Goal: Task Accomplishment & Management: Complete application form

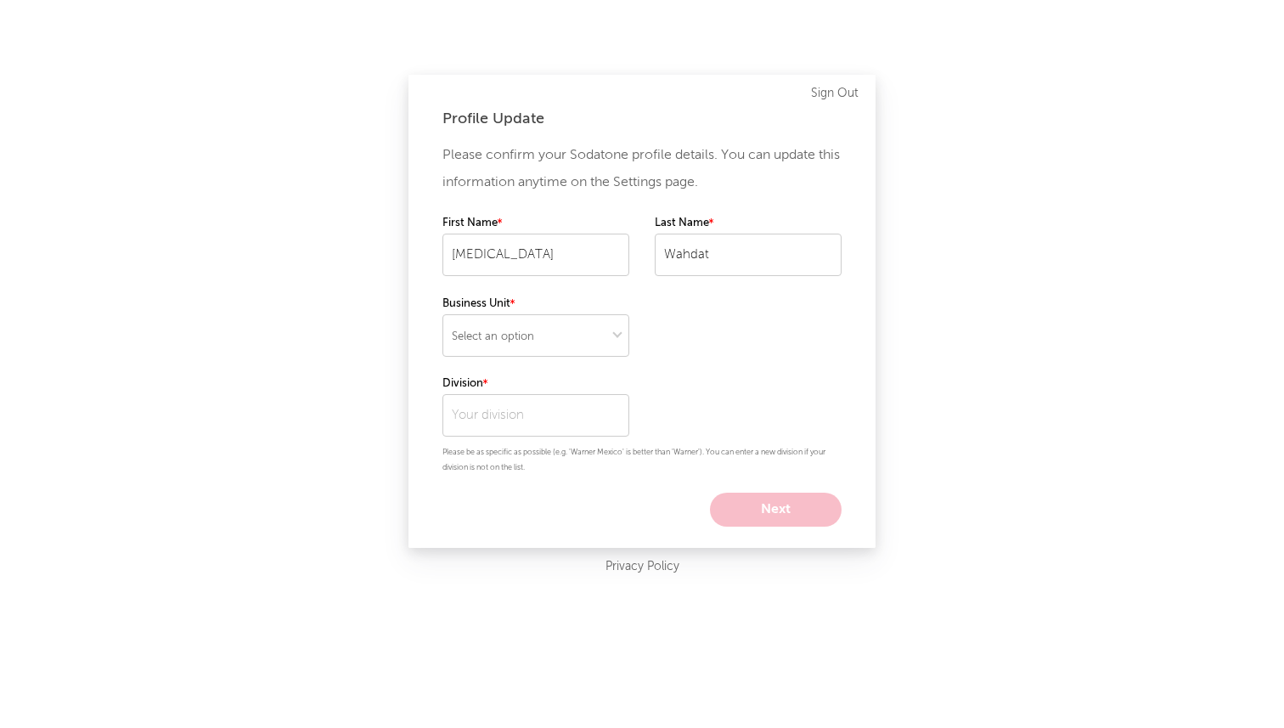
click at [575, 232] on label "First Name" at bounding box center [535, 223] width 187 height 20
click at [492, 346] on select "Select an option" at bounding box center [535, 335] width 187 height 42
select select "recorded_music"
click at [544, 412] on input "text" at bounding box center [535, 415] width 187 height 42
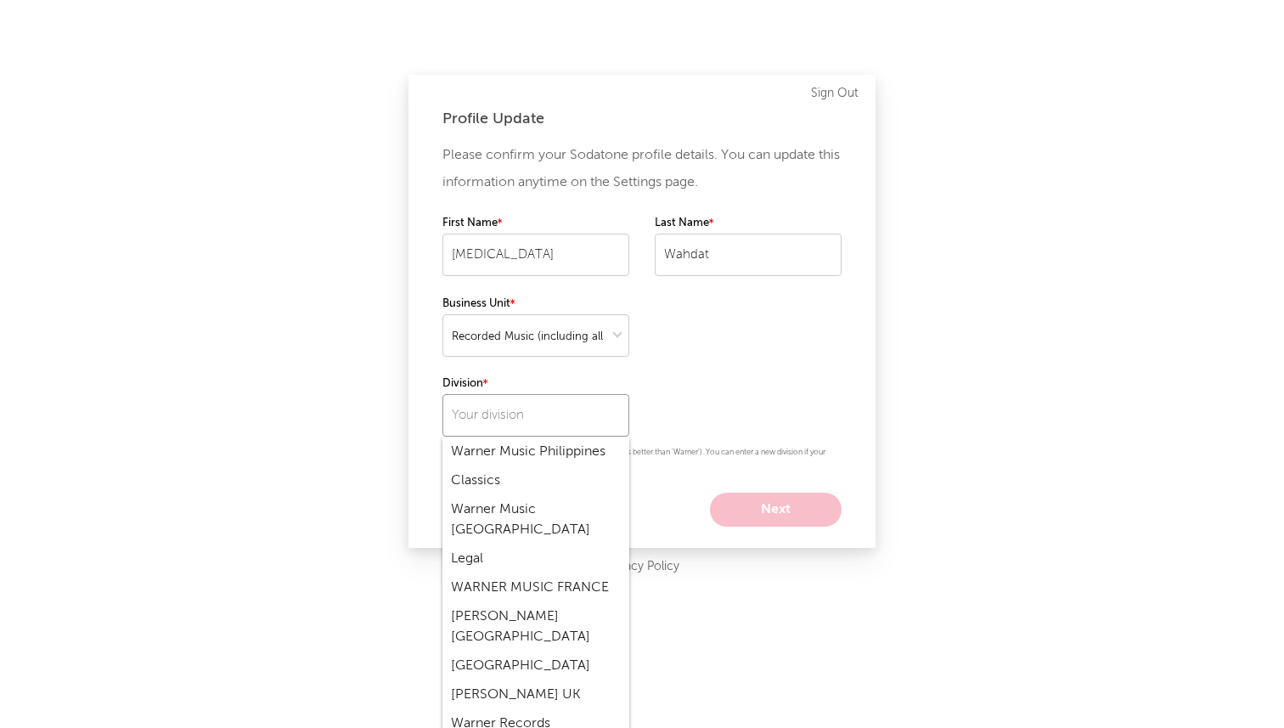
scroll to position [1298, 0]
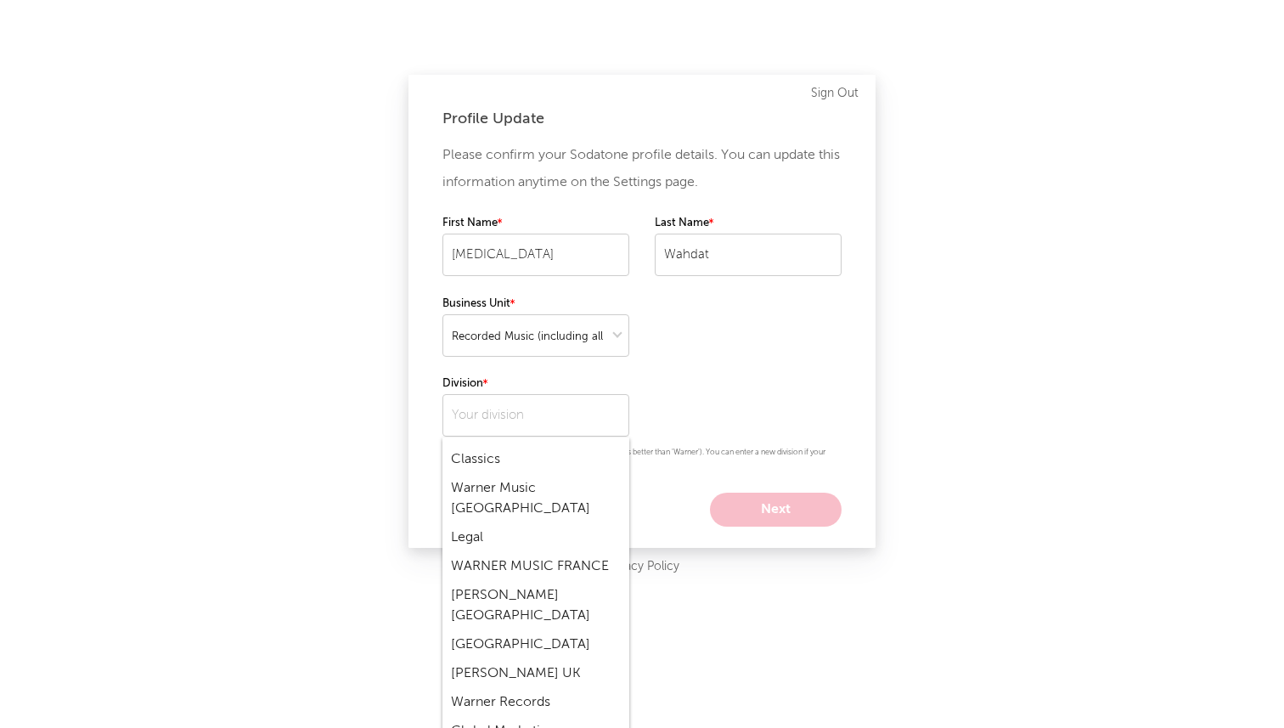
click at [526, 688] on div "Warner Records" at bounding box center [535, 702] width 187 height 29
type input "Warner Records"
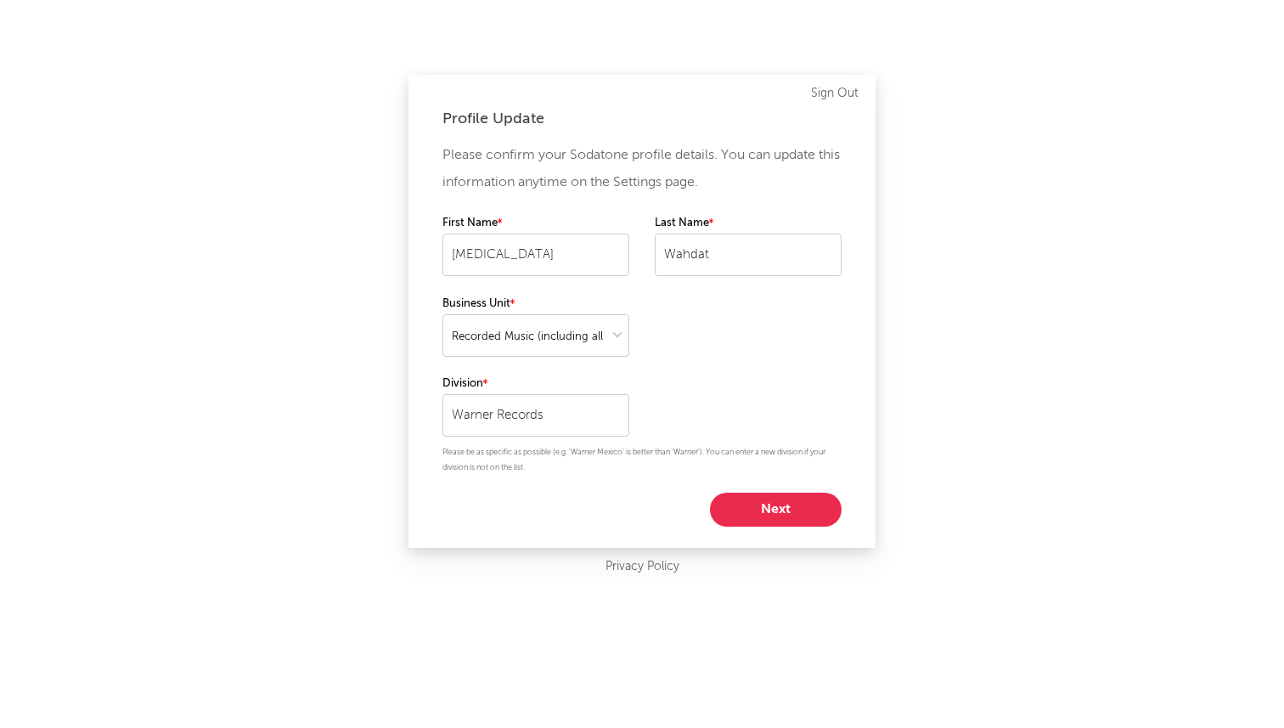
click at [745, 512] on button "Next" at bounding box center [776, 509] width 132 height 34
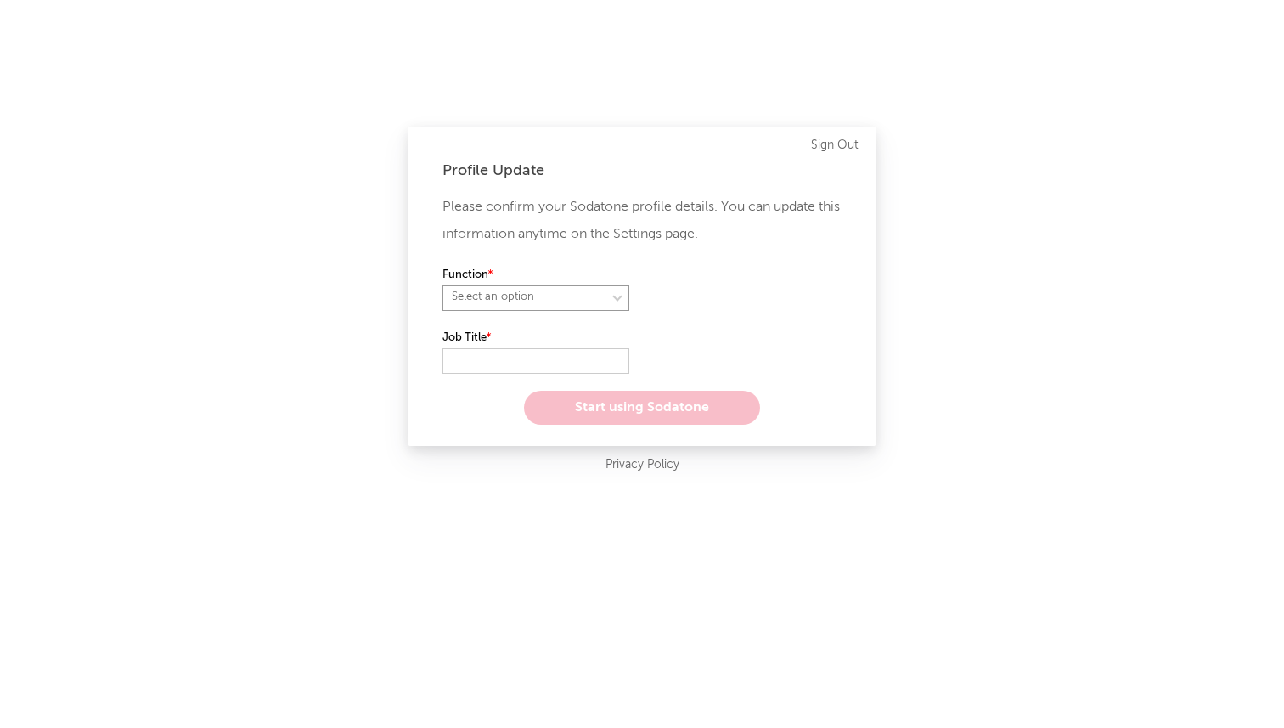
click at [539, 301] on select "Select an option" at bounding box center [535, 297] width 187 height 25
select select "other"
click at [517, 368] on input "text" at bounding box center [535, 360] width 187 height 25
click at [531, 361] on input "a" at bounding box center [535, 360] width 187 height 25
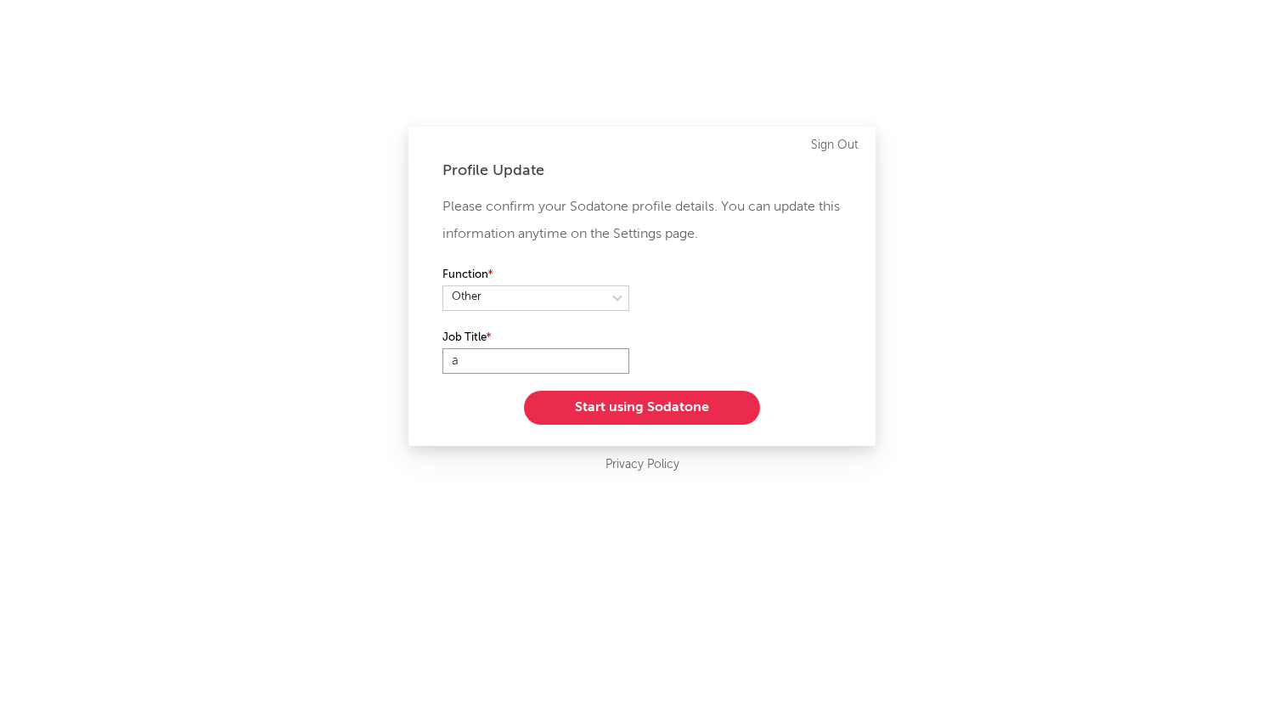
click at [531, 361] on input "a" at bounding box center [535, 360] width 187 height 25
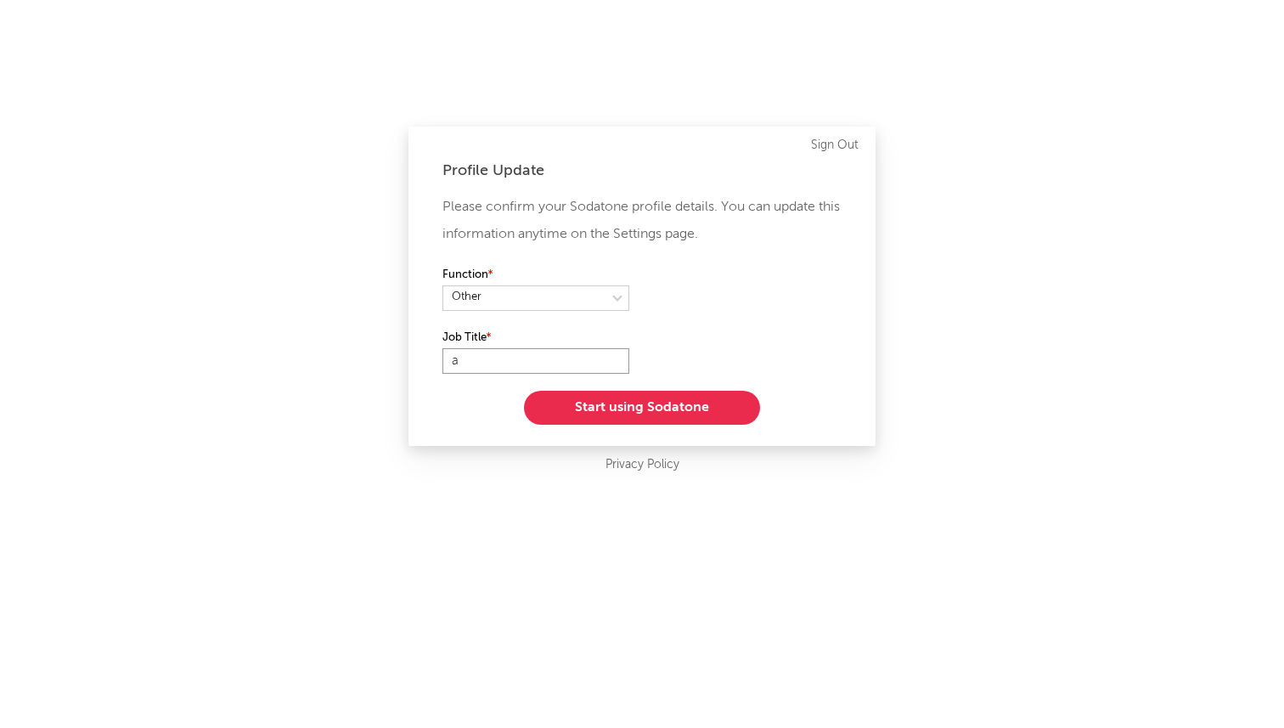
click at [531, 361] on input "a" at bounding box center [535, 360] width 187 height 25
type input "Digital & Viral Assistant"
click at [668, 396] on button "Start using Sodatone" at bounding box center [642, 408] width 236 height 34
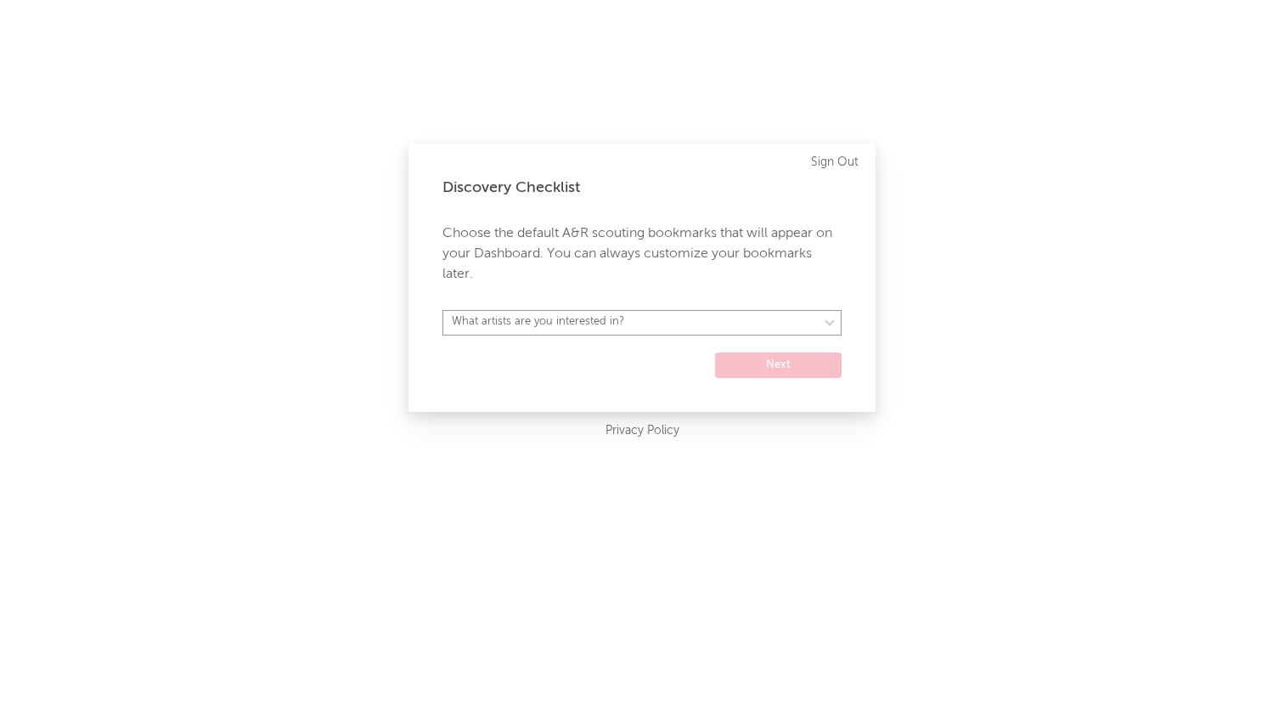
click at [691, 315] on select "What artists are you interested in? Argentina Asia General Australia Austria Be…" at bounding box center [641, 322] width 399 height 25
click at [743, 327] on select "What artists are you interested in? Argentina Asia General Australia Austria Be…" at bounding box center [641, 322] width 399 height 25
click at [742, 318] on select "What artists are you interested in? Argentina Asia General Australia Austria Be…" at bounding box center [641, 322] width 399 height 25
click at [733, 317] on select "What artists are you interested in? Argentina Asia General Australia Austria Be…" at bounding box center [641, 322] width 399 height 25
select select "15"
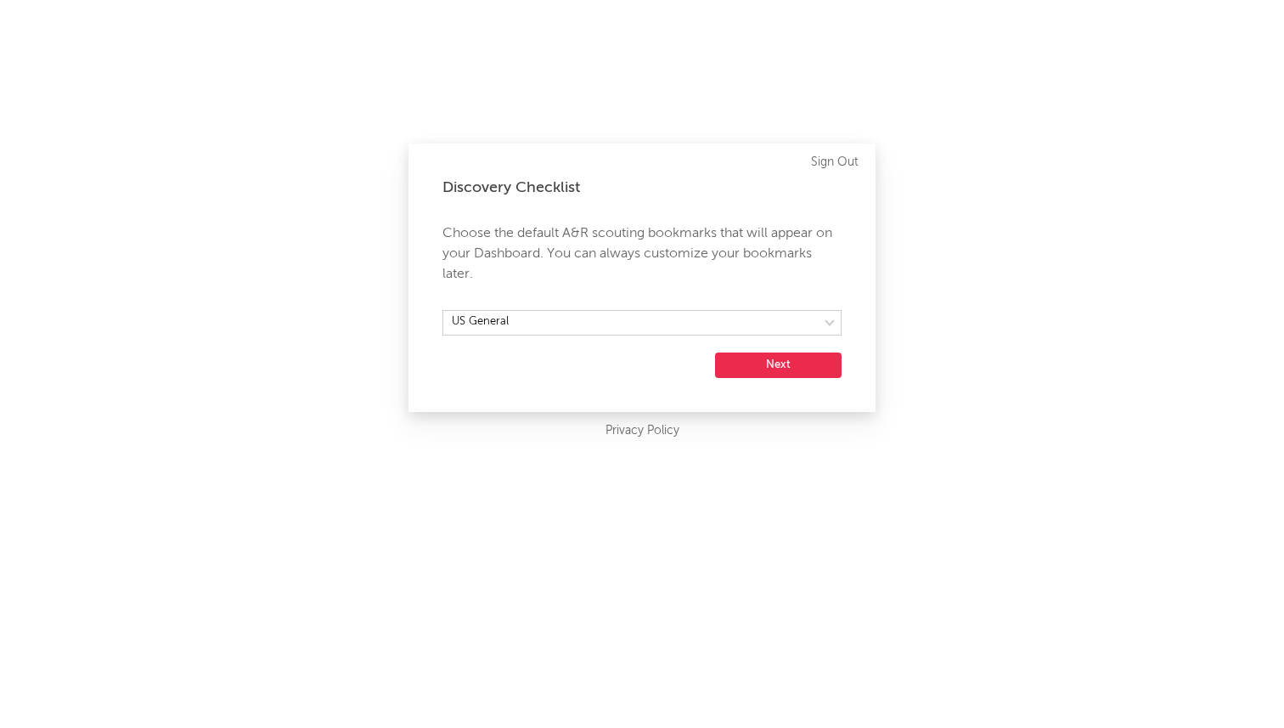
click at [786, 362] on button "Next" at bounding box center [778, 364] width 126 height 25
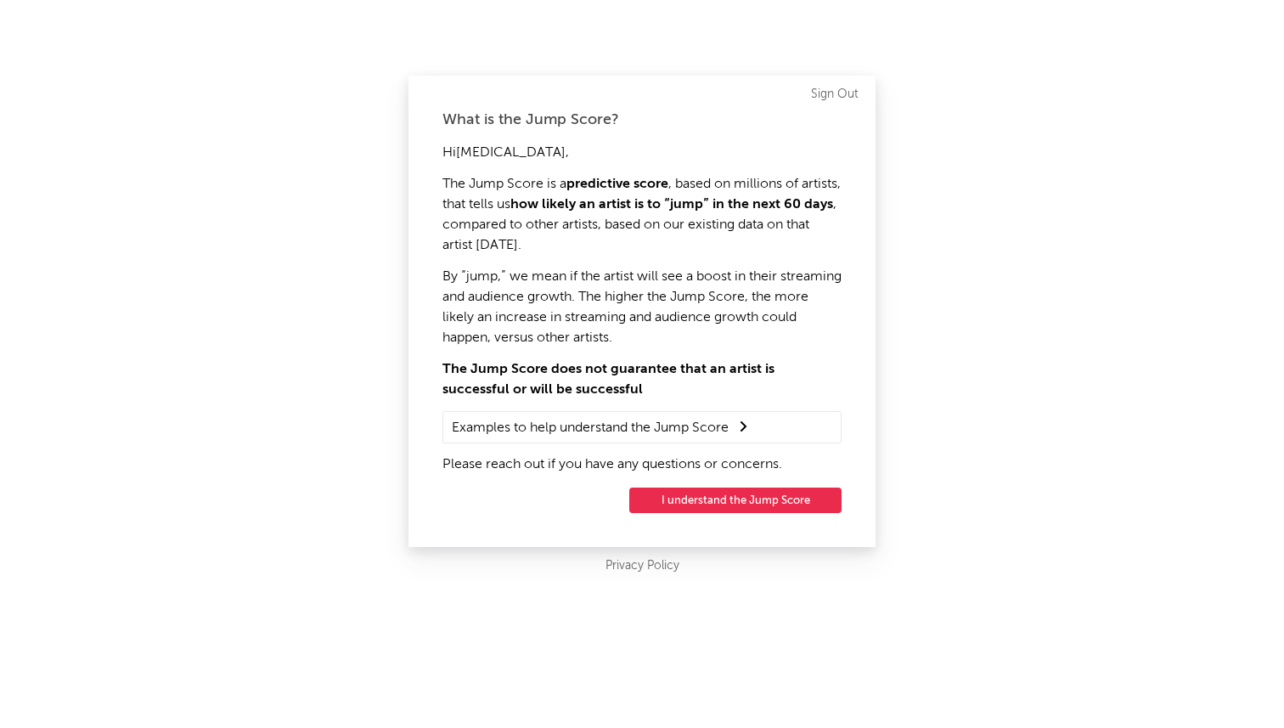
click at [748, 501] on button "I understand the Jump Score" at bounding box center [735, 499] width 212 height 25
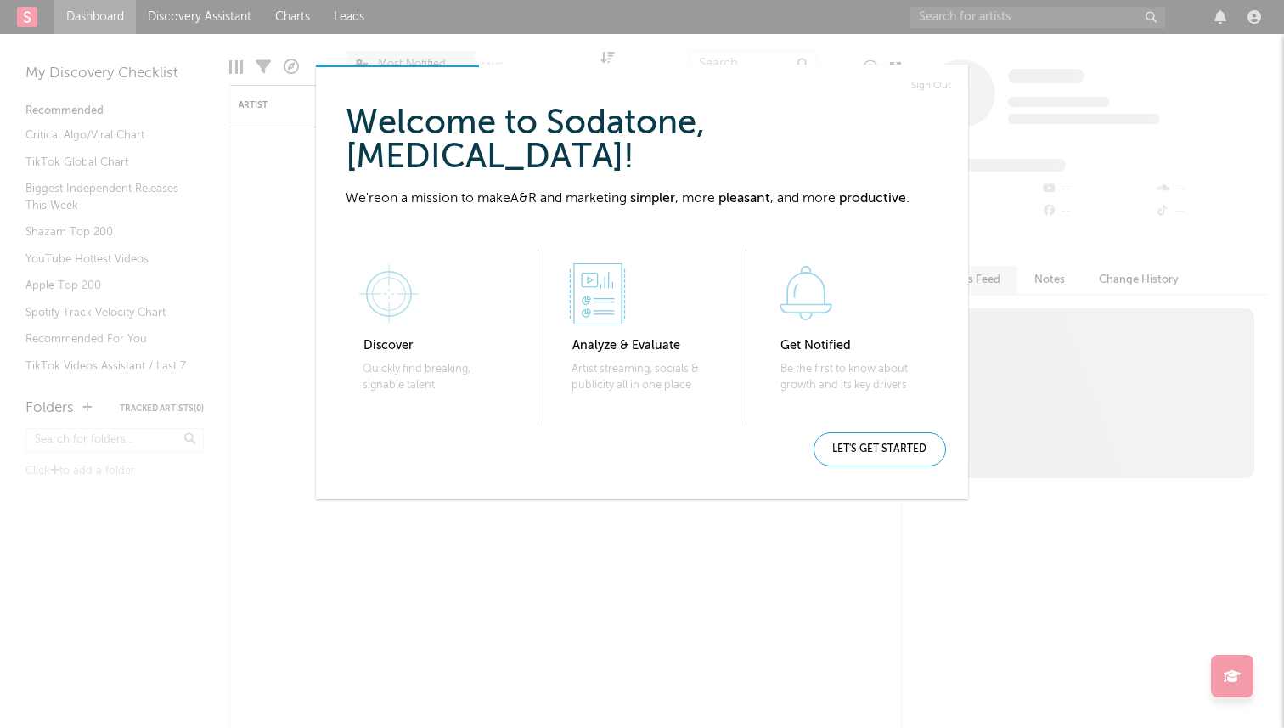
click at [229, 488] on div "Sign Out Welcome to Sodatone, Yaz ! We're on a mission to make A&R and marketin…" at bounding box center [642, 364] width 1284 height 728
click at [871, 459] on div "Let's get started" at bounding box center [879, 449] width 132 height 34
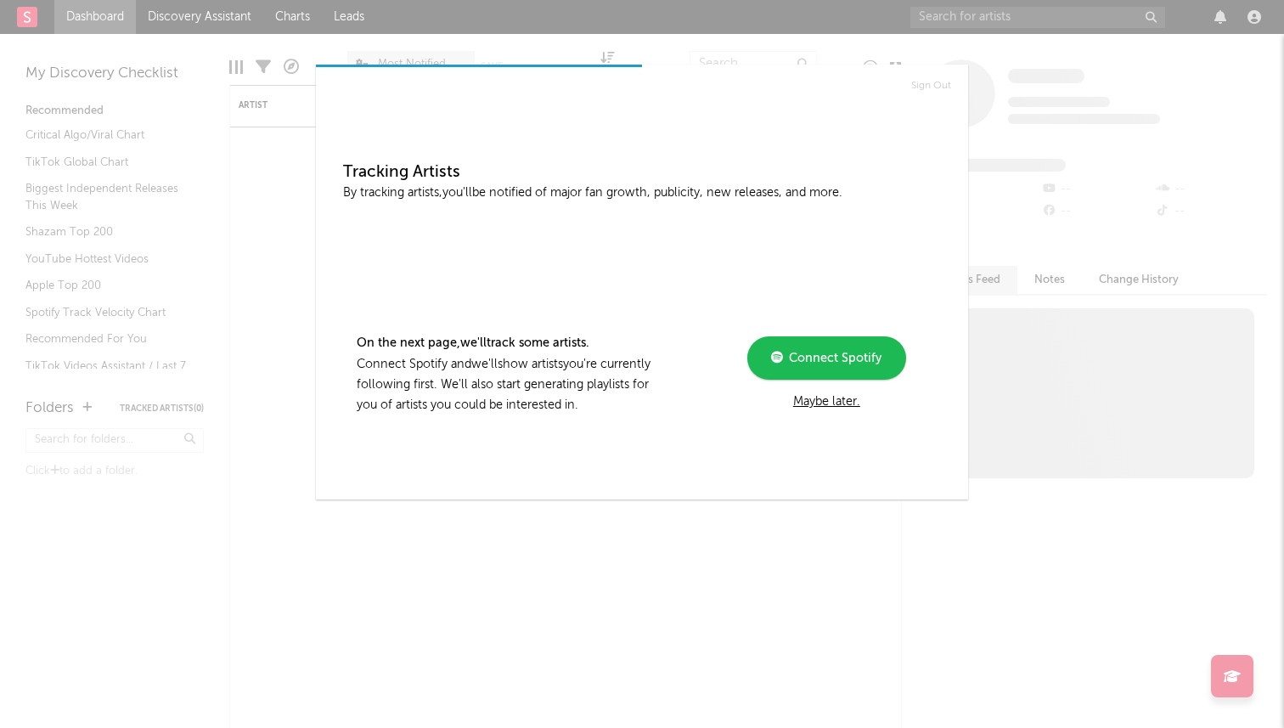
click at [835, 397] on div "Maybe later." at bounding box center [826, 401] width 228 height 20
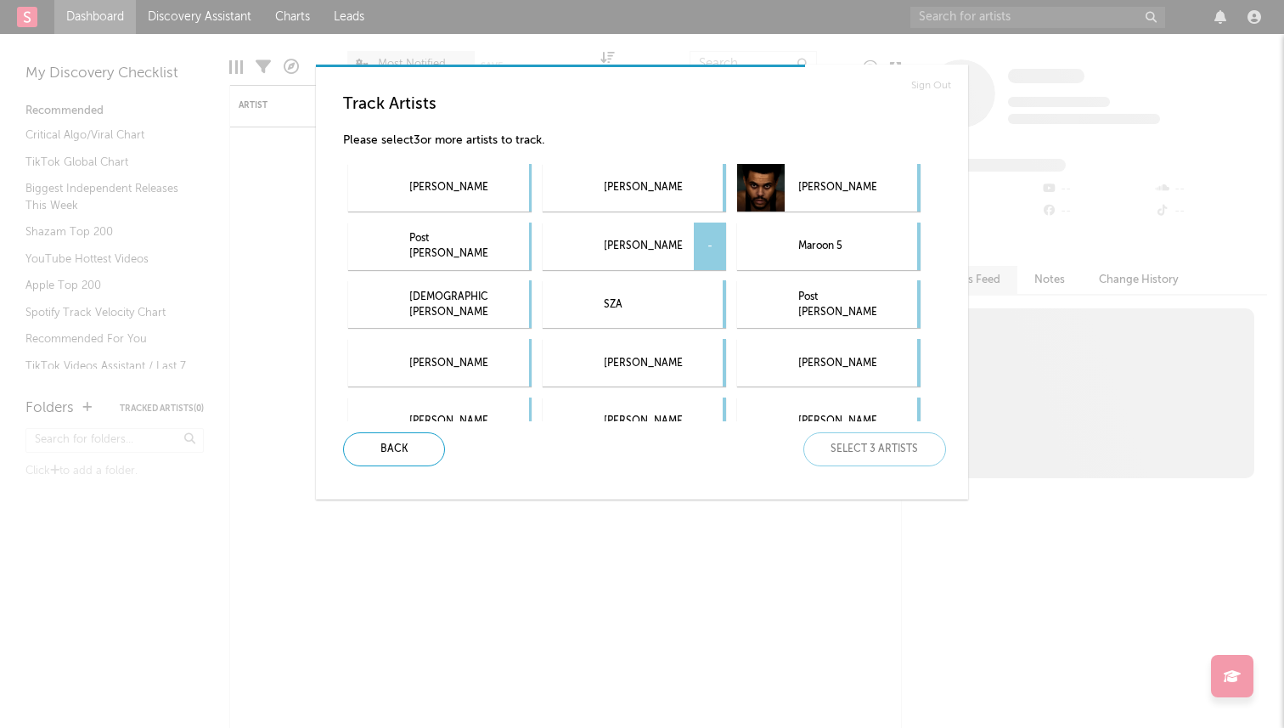
scroll to position [298, 0]
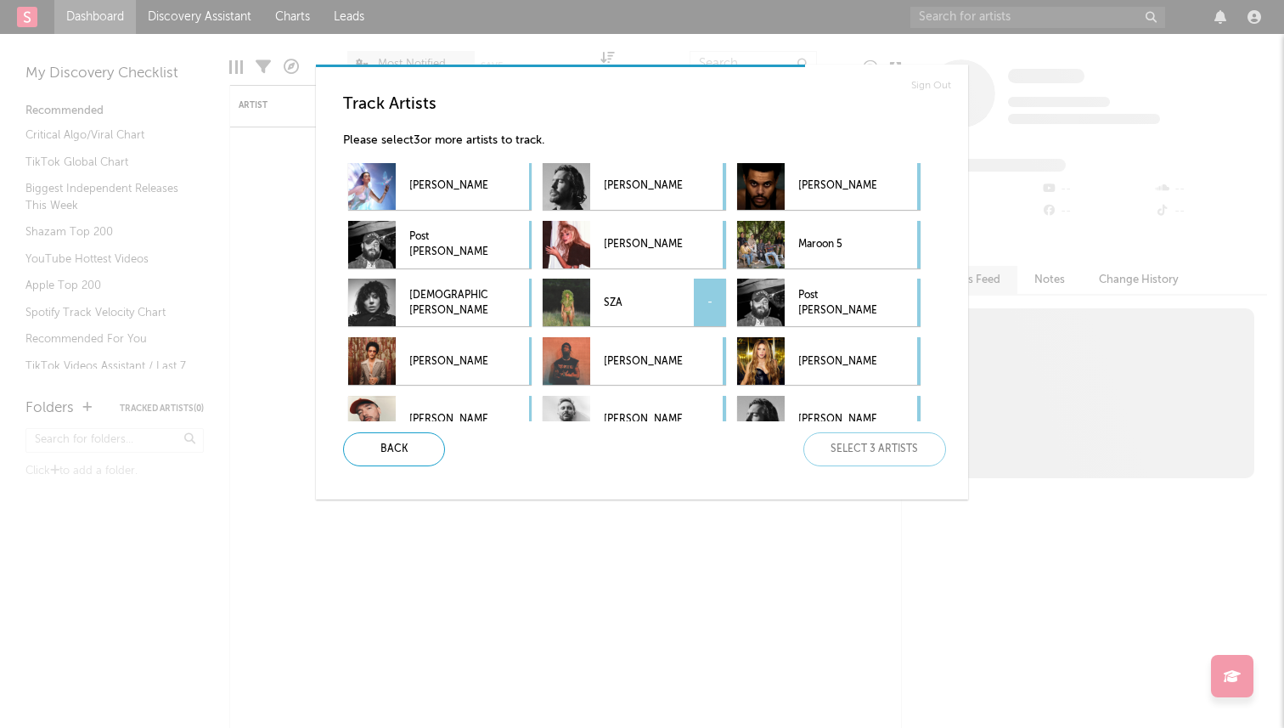
click at [641, 314] on p "SZA" at bounding box center [643, 303] width 78 height 38
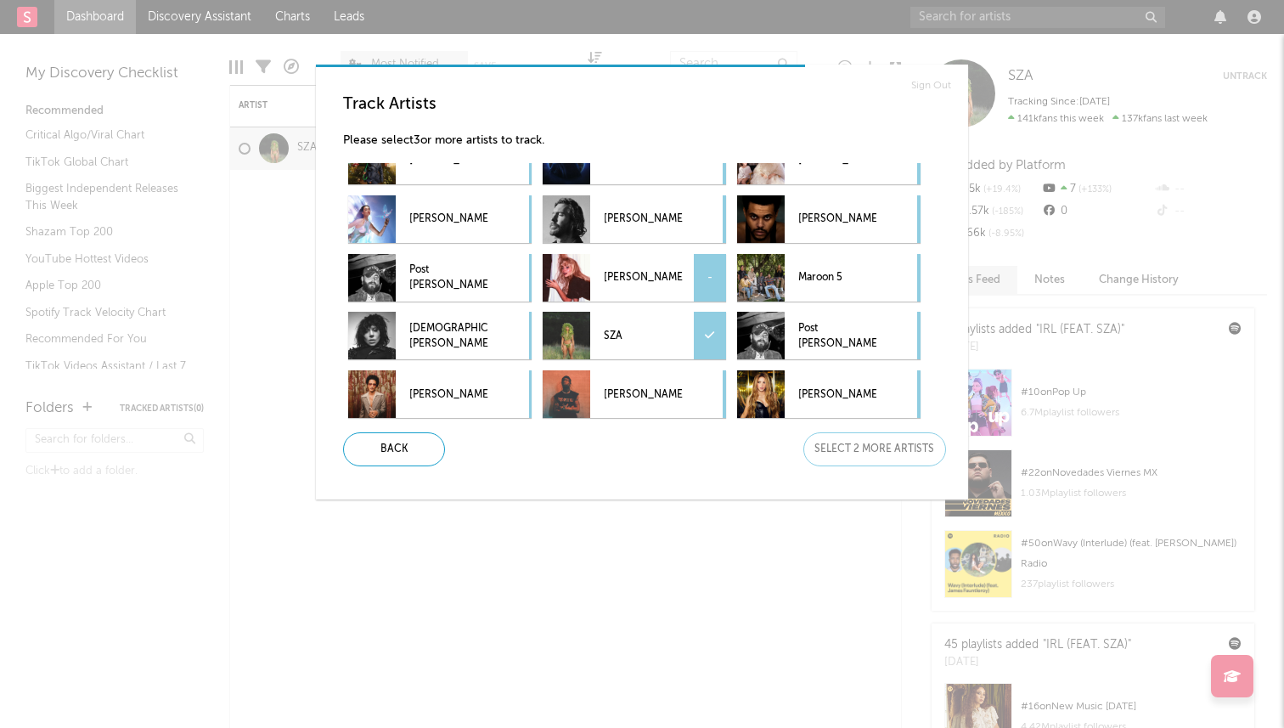
scroll to position [256, 0]
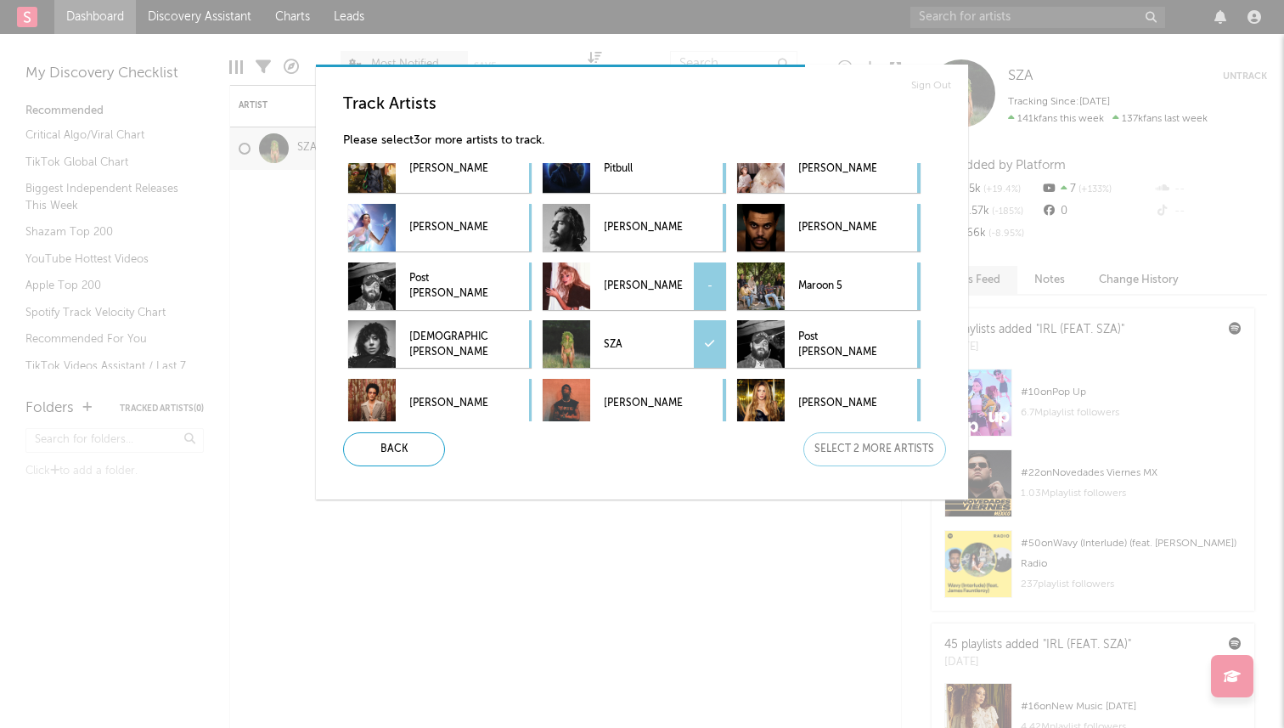
click at [637, 284] on p "Sabrina Carpenter" at bounding box center [643, 286] width 78 height 38
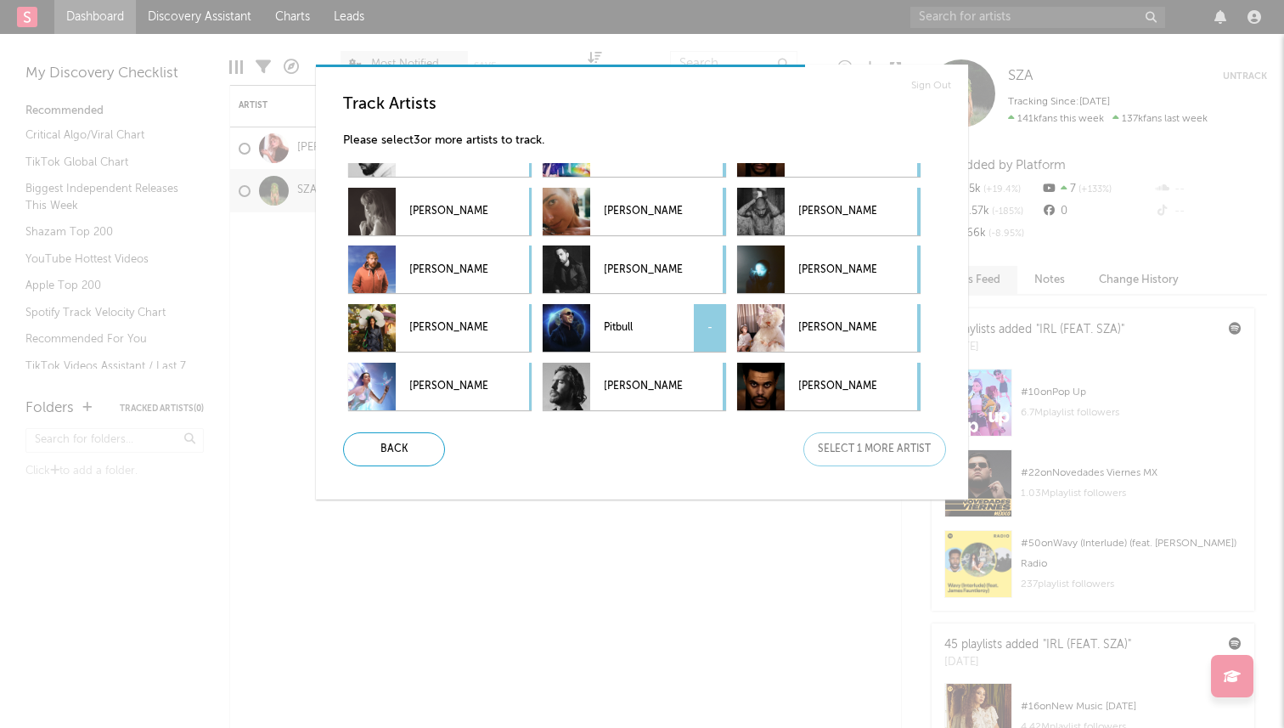
scroll to position [93, 0]
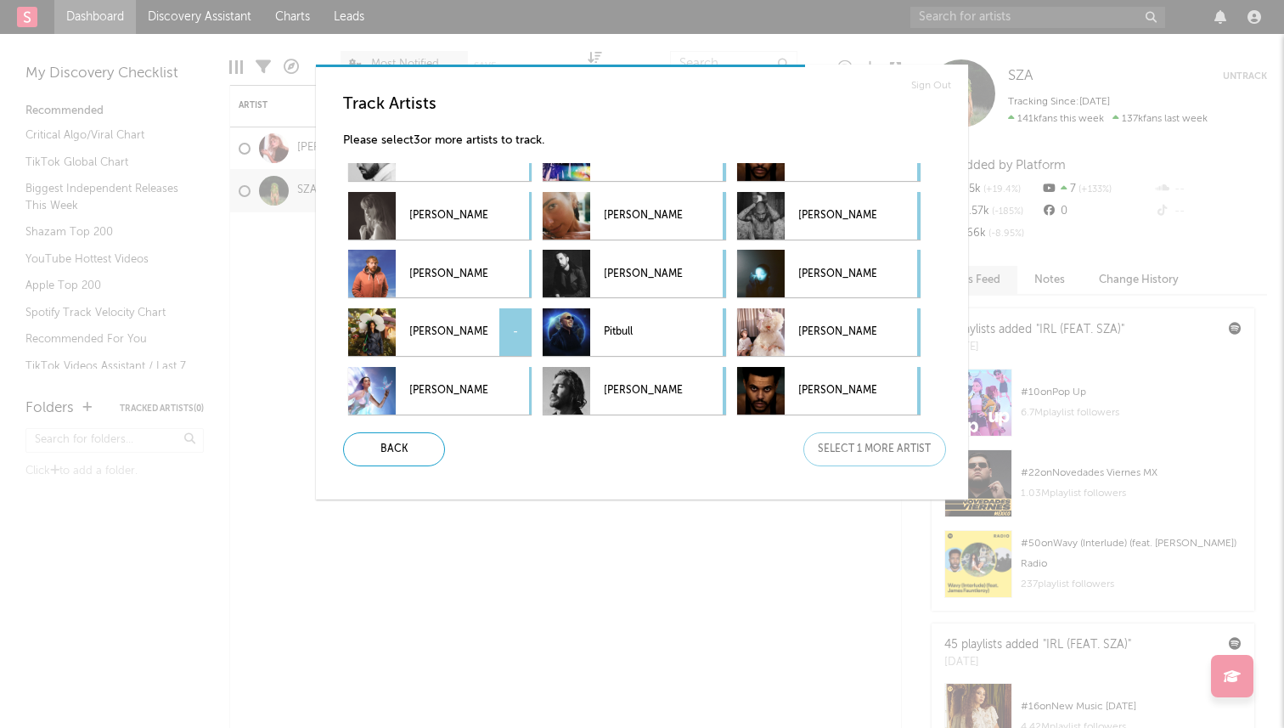
click at [496, 335] on div "Rihanna -" at bounding box center [439, 332] width 183 height 48
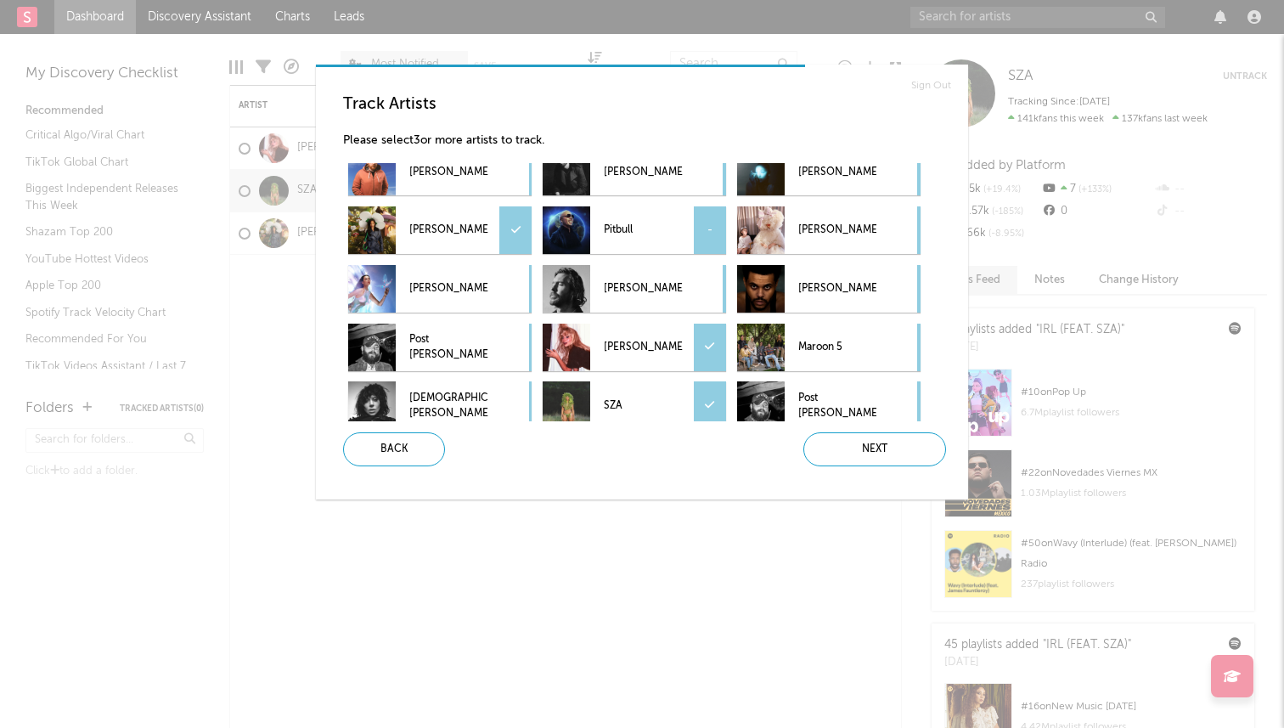
scroll to position [217, 0]
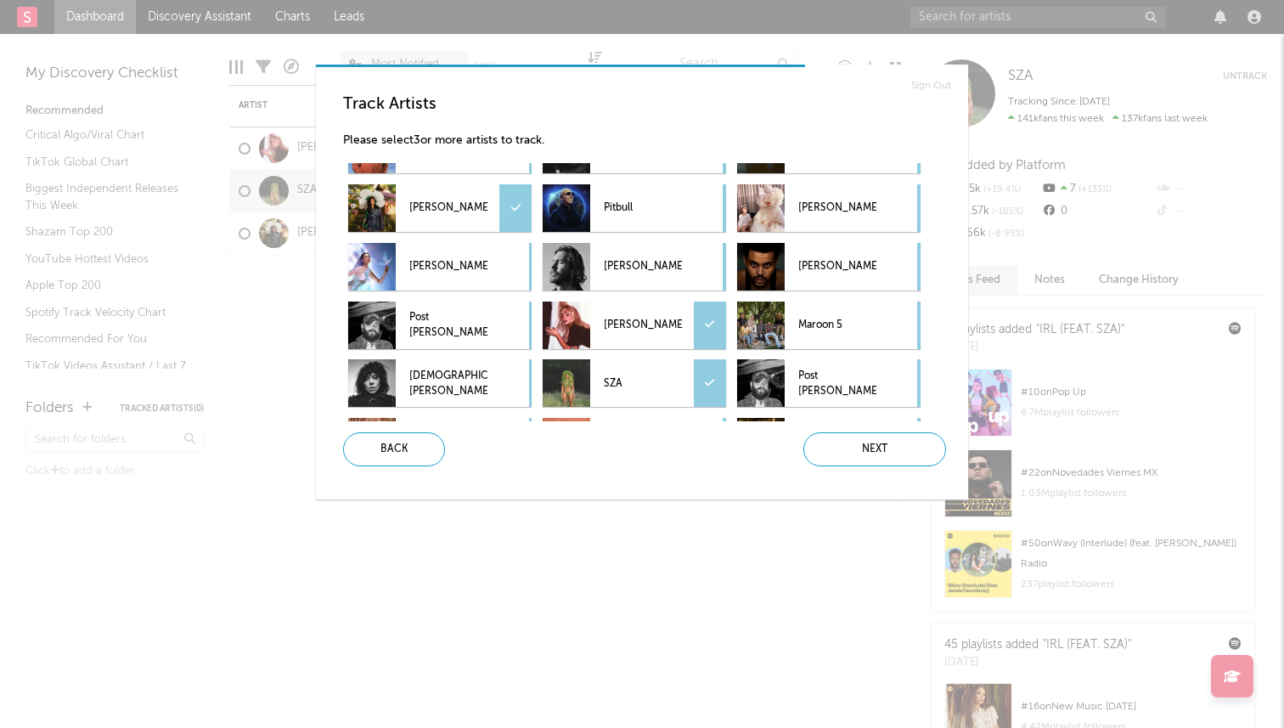
click at [637, 326] on p "Sabrina Carpenter" at bounding box center [643, 325] width 78 height 38
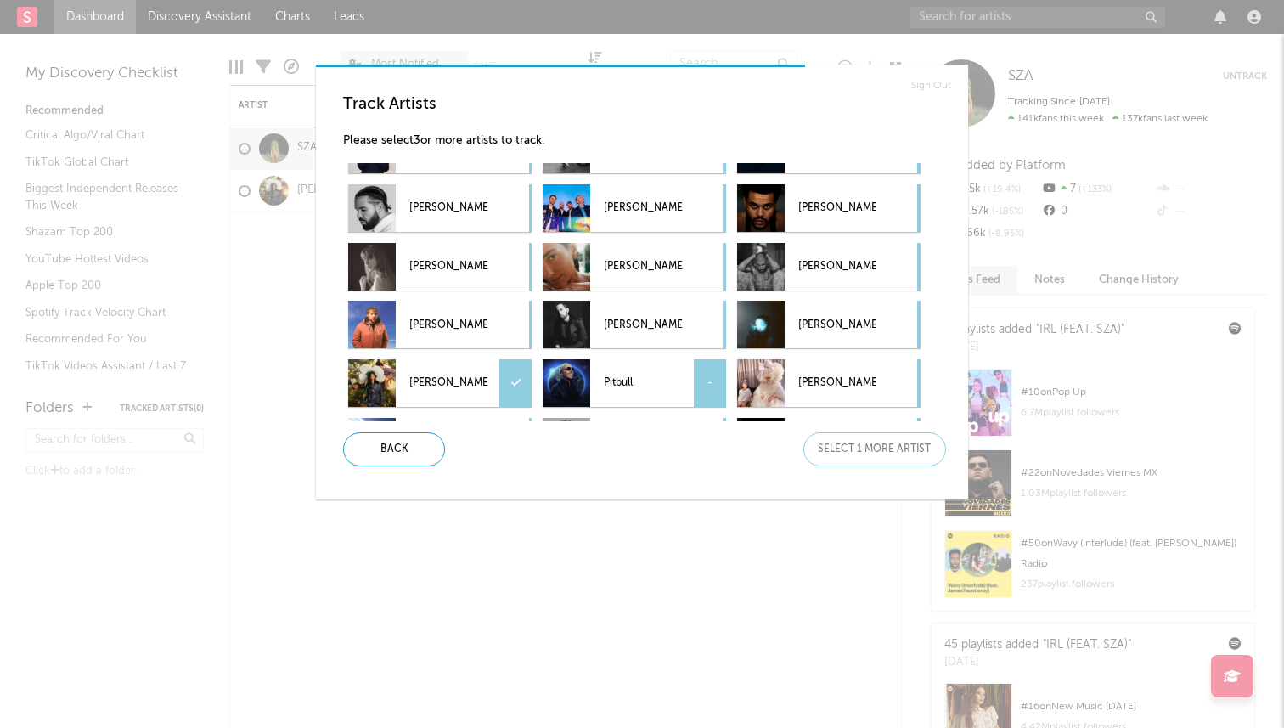
scroll to position [34, 0]
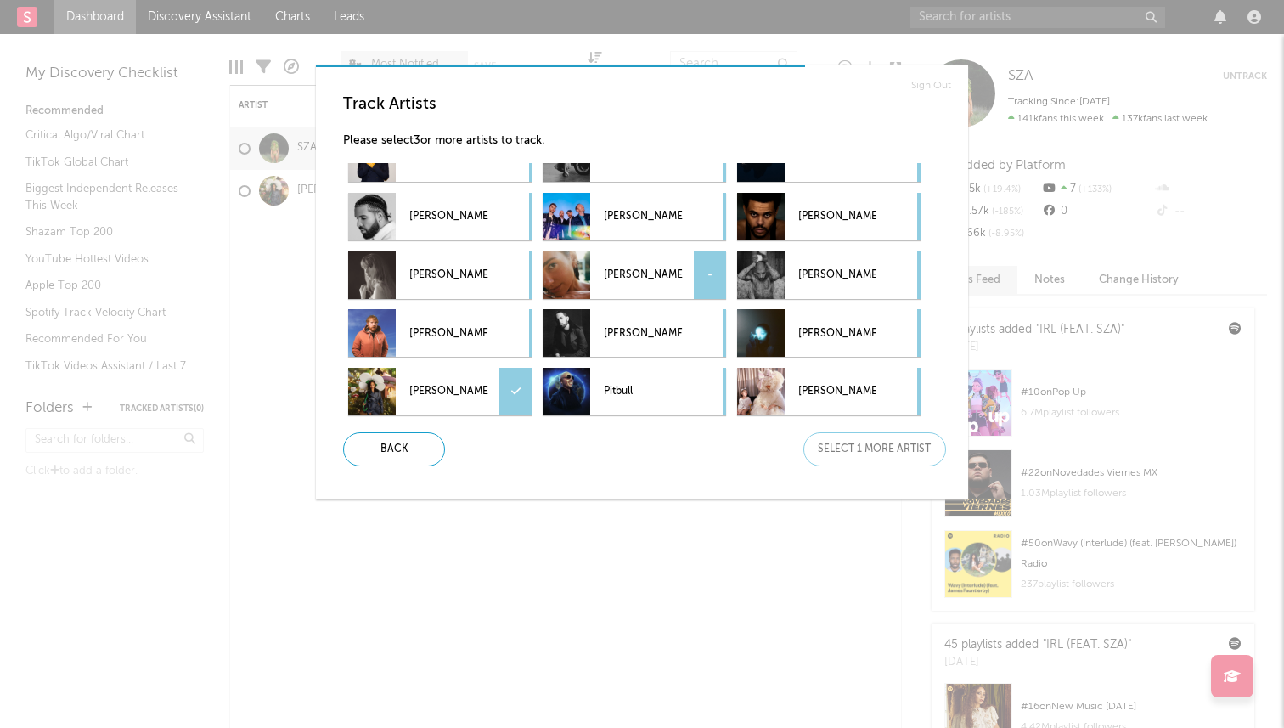
click at [635, 285] on p "Dua Lipa" at bounding box center [643, 275] width 78 height 38
click at [884, 454] on div "Next" at bounding box center [874, 449] width 143 height 34
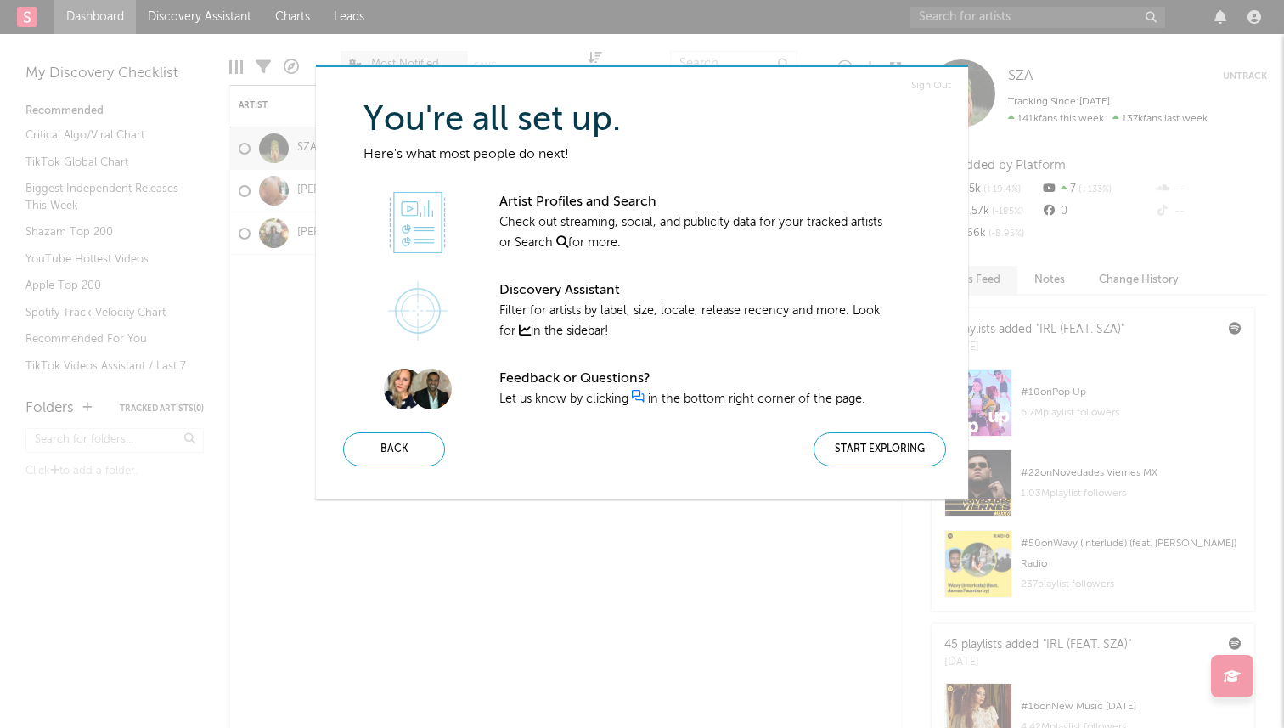
click at [884, 454] on div "Start Exploring" at bounding box center [879, 449] width 132 height 34
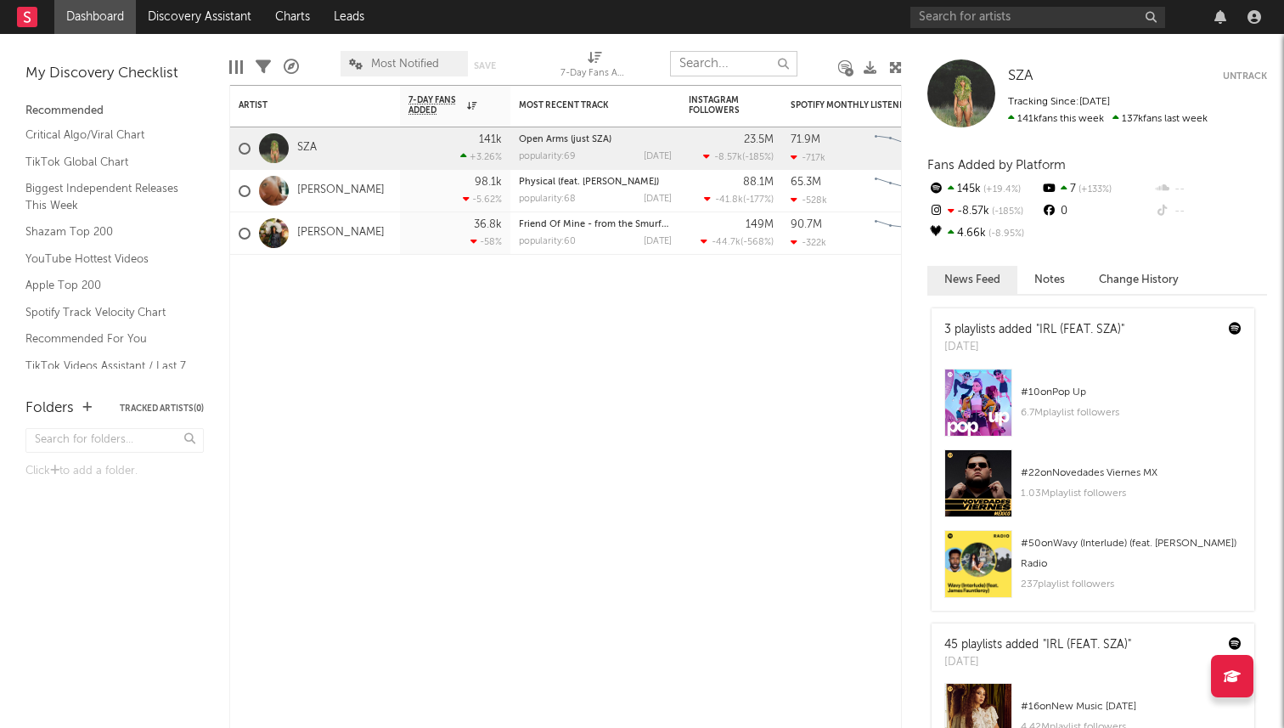
click at [719, 69] on input "text" at bounding box center [733, 63] width 127 height 25
click at [713, 67] on input "text" at bounding box center [733, 63] width 127 height 25
